Goal: Information Seeking & Learning: Compare options

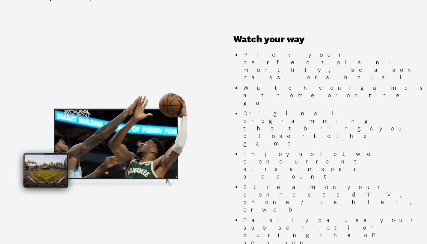
scroll to position [571, 0]
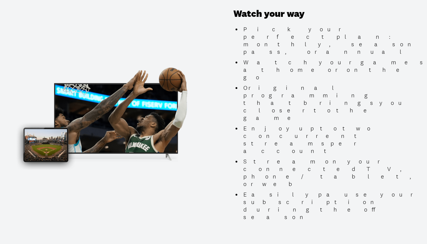
scroll to position [596, 0]
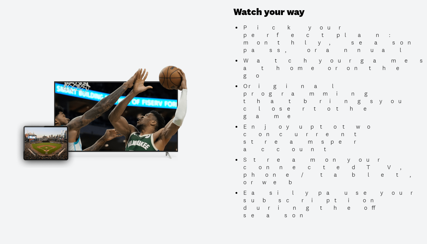
scroll to position [598, 0]
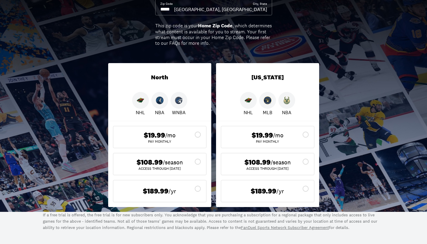
scroll to position [85, 0]
